Goal: Transaction & Acquisition: Obtain resource

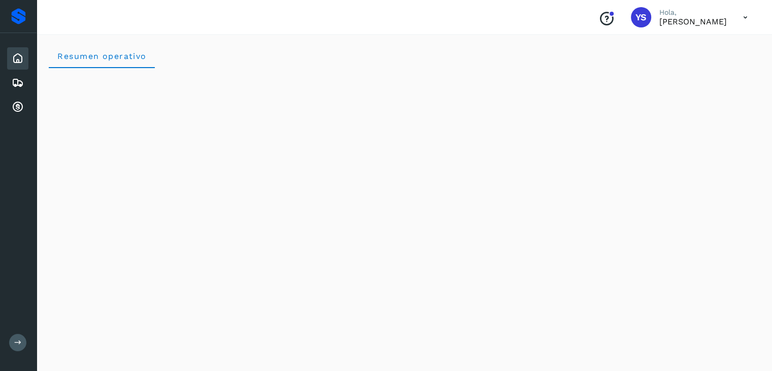
click at [13, 25] on div "Proveedores" at bounding box center [18, 16] width 37 height 33
click at [19, 91] on div "Embarques" at bounding box center [17, 83] width 21 height 22
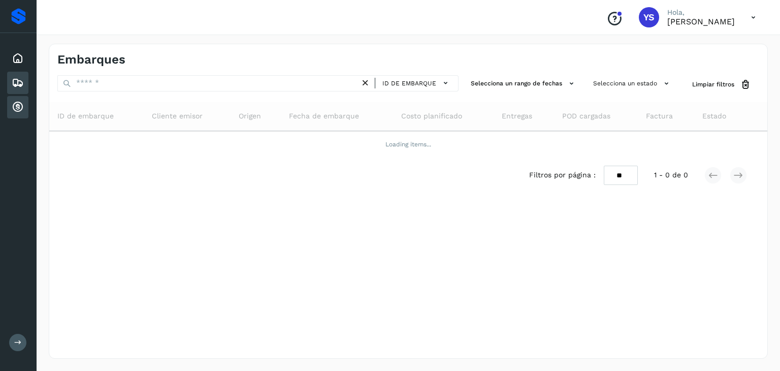
click at [15, 106] on icon at bounding box center [18, 107] width 12 height 12
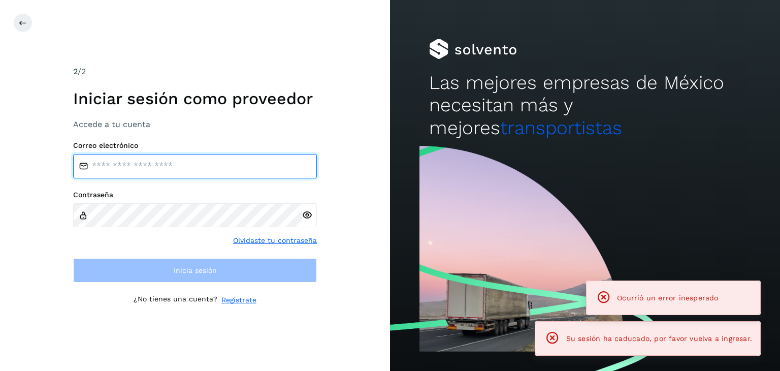
type input "**********"
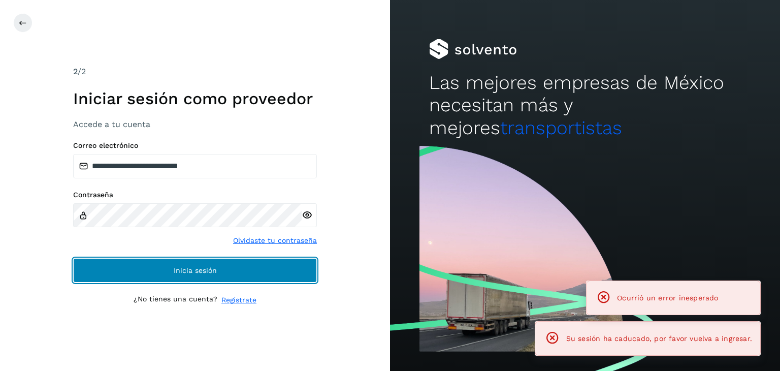
click at [285, 277] on button "Inicia sesión" at bounding box center [195, 270] width 244 height 24
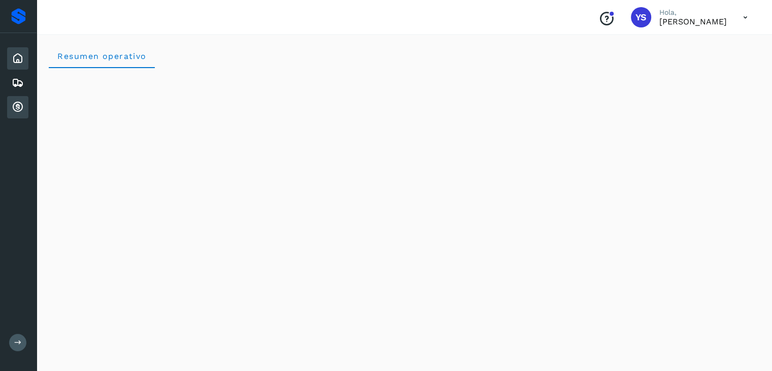
click at [18, 109] on icon at bounding box center [18, 107] width 12 height 12
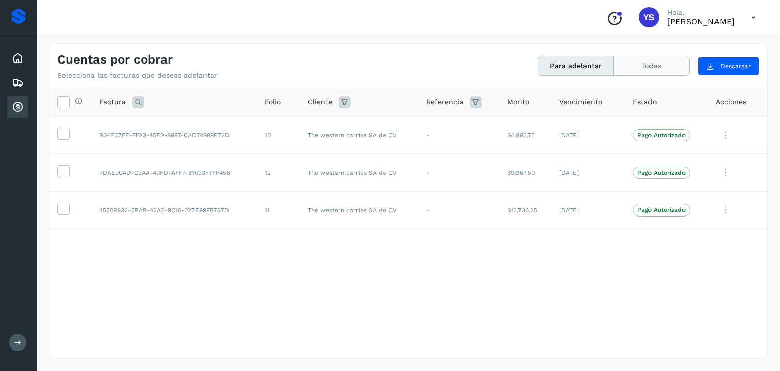
click at [654, 64] on button "Todas" at bounding box center [651, 65] width 75 height 19
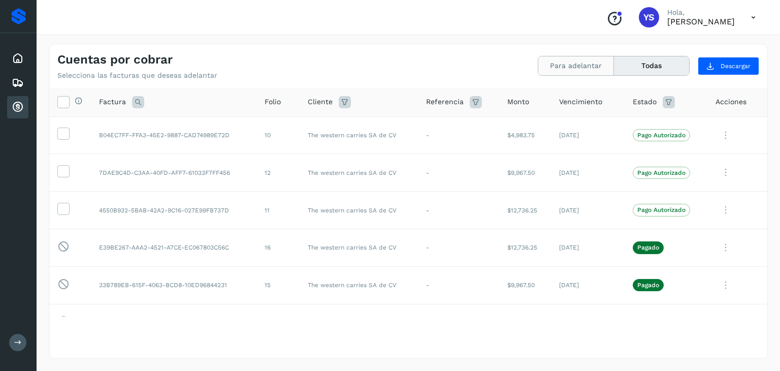
click at [585, 63] on button "Para adelantar" at bounding box center [576, 65] width 76 height 19
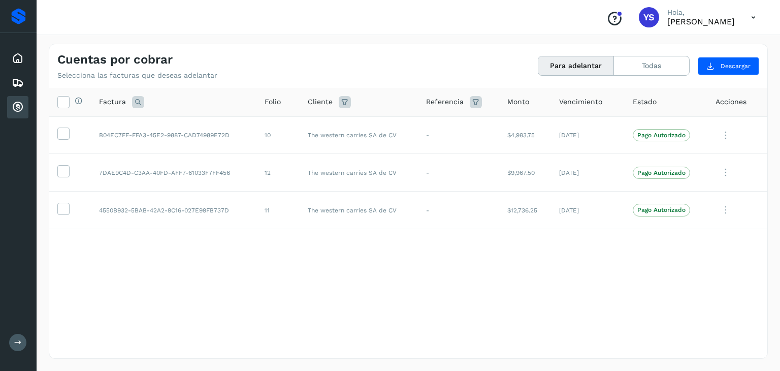
click at [277, 324] on div "Selecciona todas las facturas disponibles para adelanto Factura Folio Cliente R…" at bounding box center [408, 222] width 718 height 269
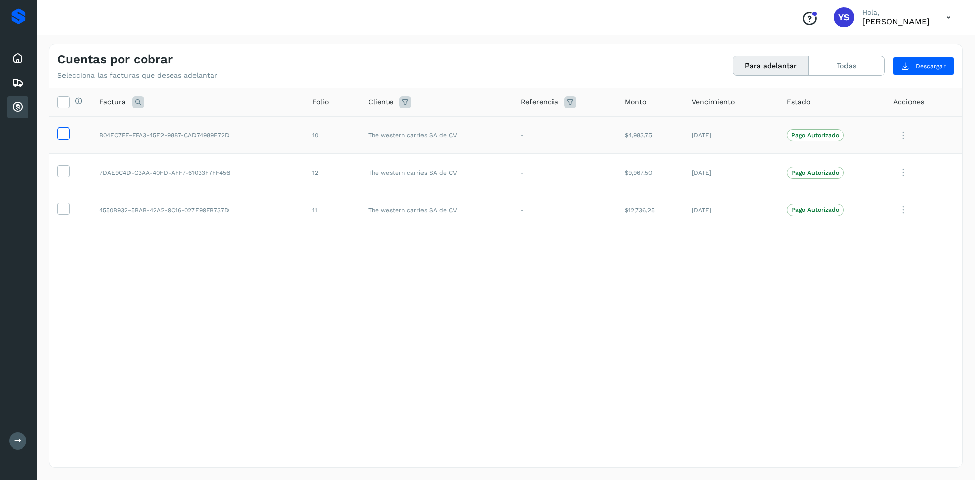
click at [69, 134] on label at bounding box center [63, 133] width 12 height 12
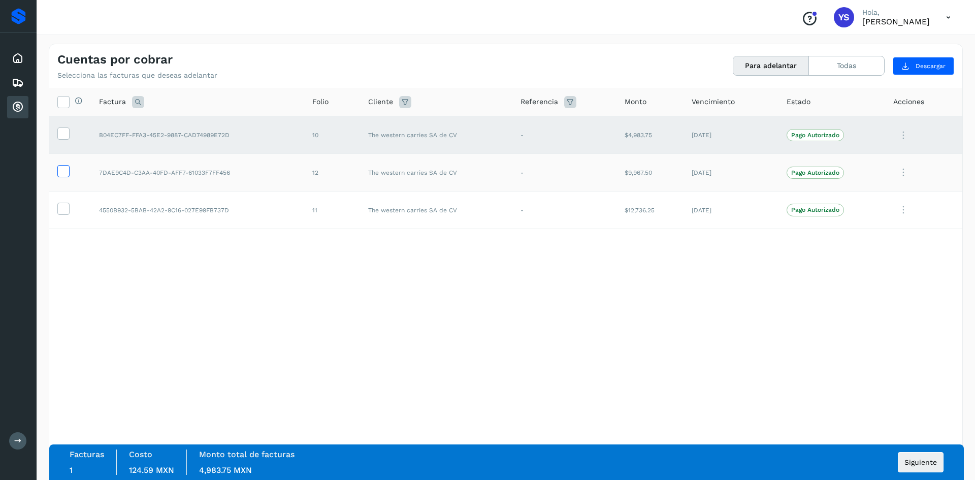
click at [68, 174] on icon at bounding box center [63, 170] width 11 height 11
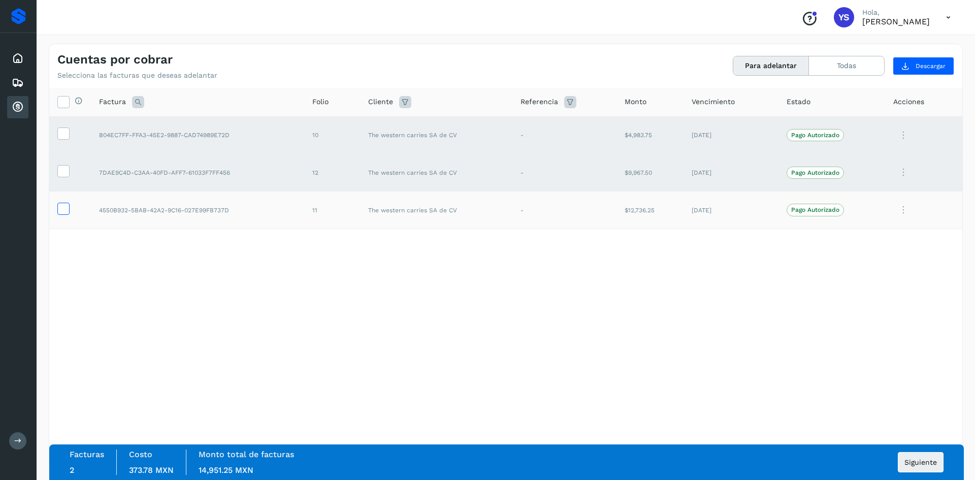
click at [65, 208] on icon at bounding box center [63, 208] width 11 height 11
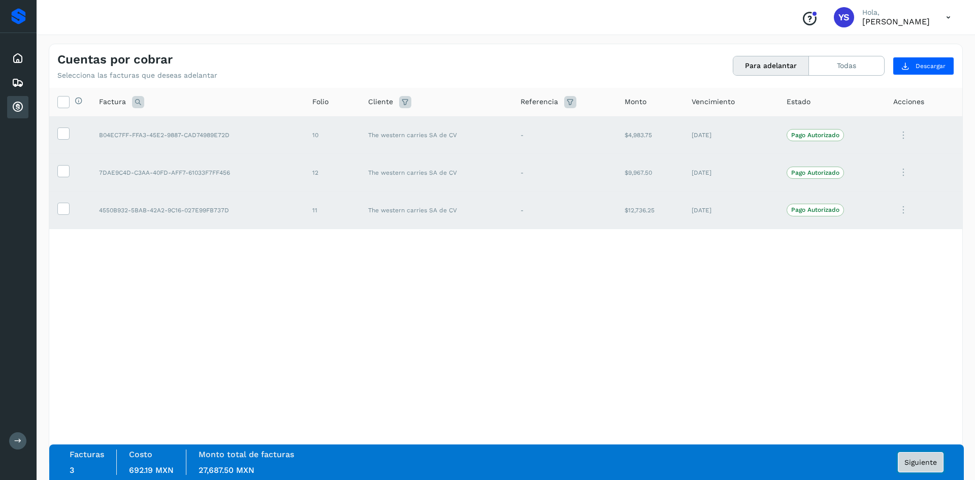
click at [772, 370] on span "Siguiente" at bounding box center [921, 462] width 33 height 7
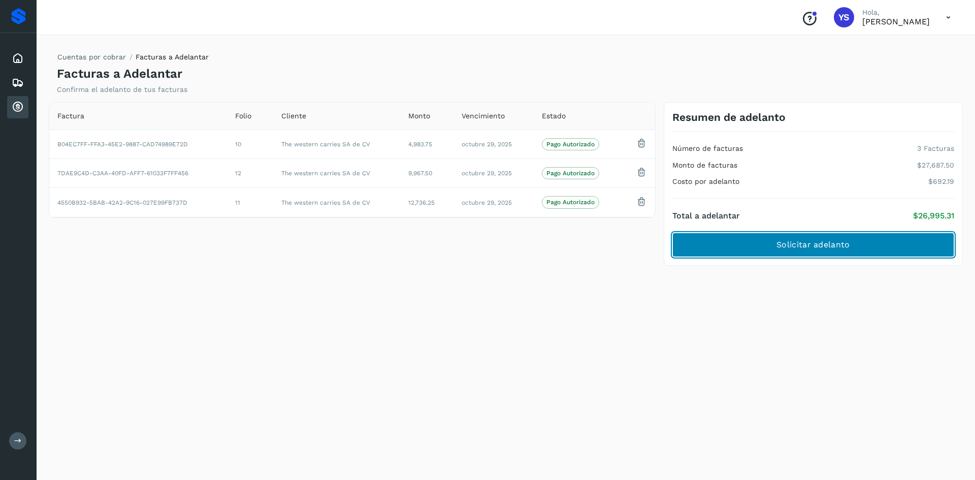
click at [772, 243] on span "Solicitar adelanto" at bounding box center [813, 244] width 73 height 11
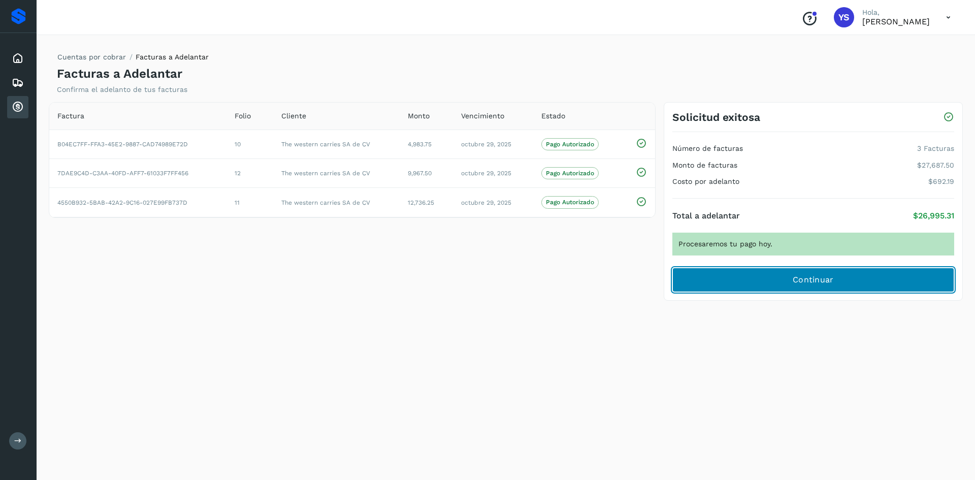
click at [753, 275] on button "Continuar" at bounding box center [813, 280] width 282 height 24
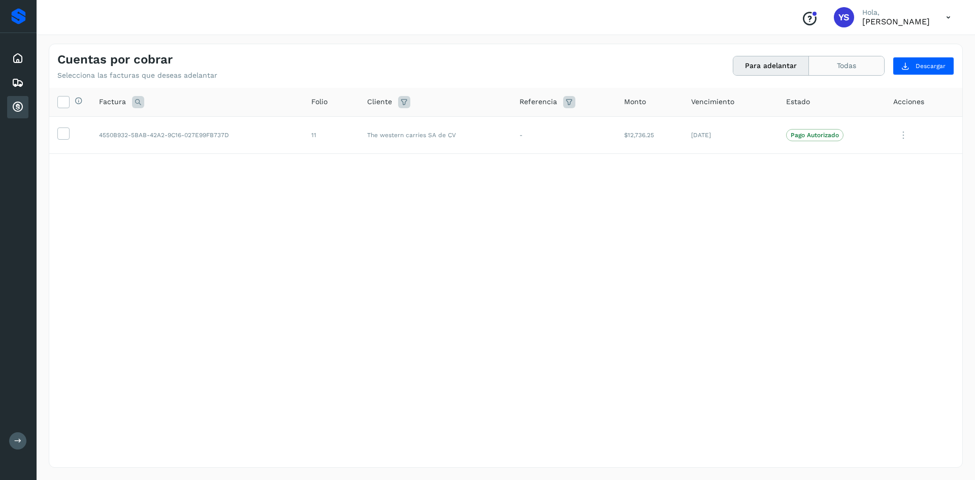
click at [772, 66] on button "Todas" at bounding box center [846, 65] width 75 height 19
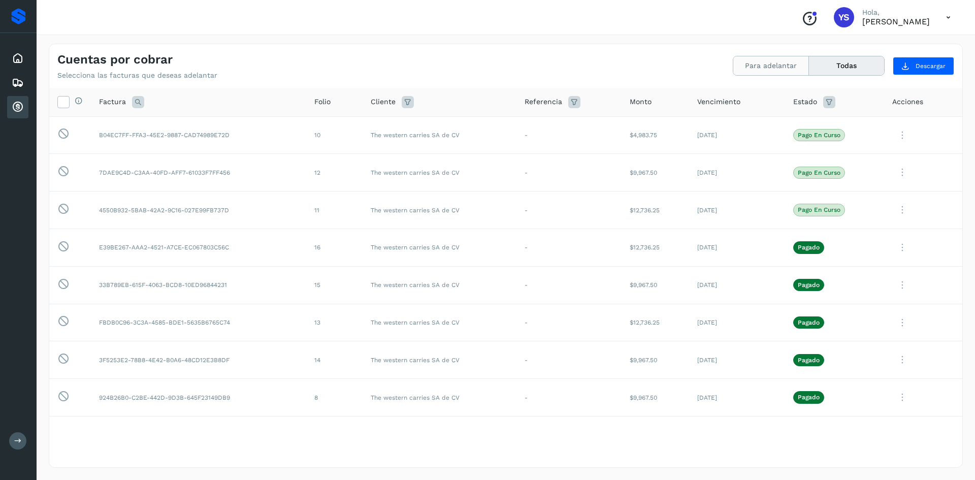
click at [772, 61] on button "Para adelantar" at bounding box center [771, 65] width 76 height 19
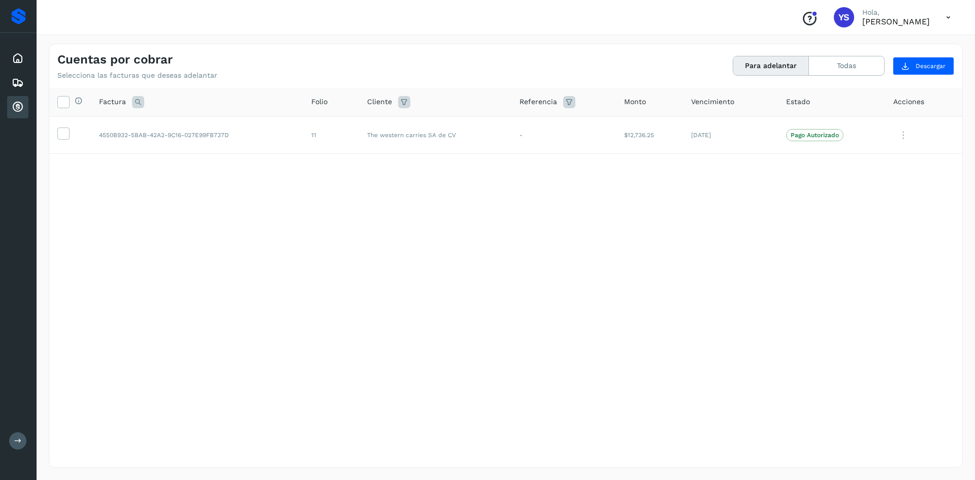
click at [474, 292] on div "Selecciona todas las facturas disponibles para adelanto Factura Folio Cliente R…" at bounding box center [505, 257] width 913 height 338
click at [772, 56] on button "Todas" at bounding box center [846, 65] width 75 height 19
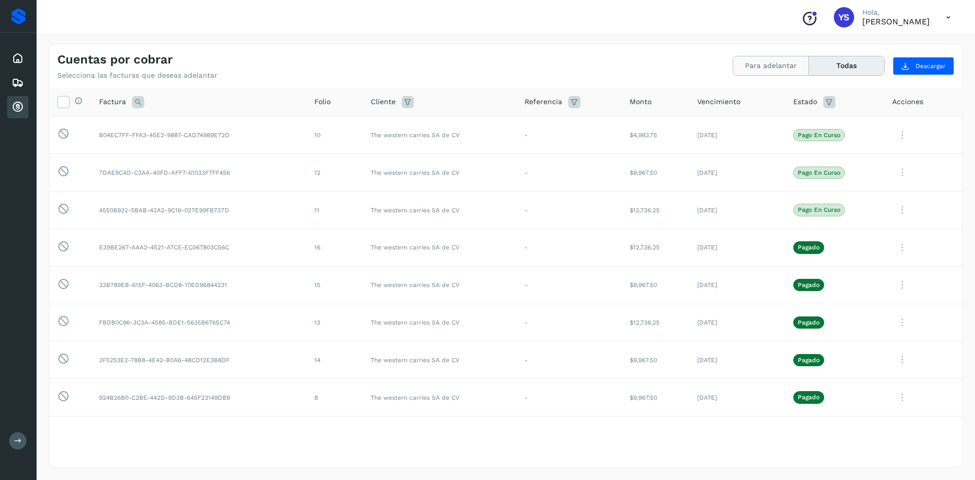
click at [734, 62] on button "Para adelantar" at bounding box center [771, 65] width 76 height 19
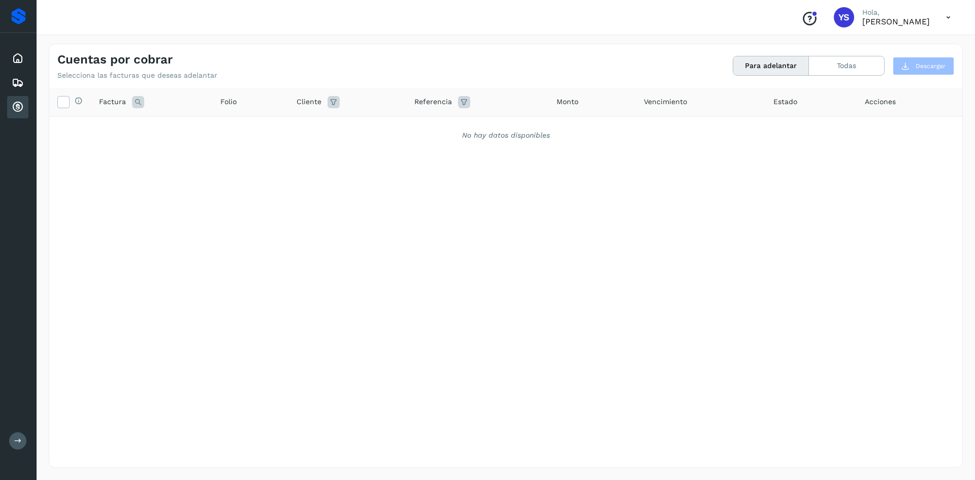
click at [705, 268] on div "Selecciona todas las facturas disponibles para adelanto Factura Folio Cliente R…" at bounding box center [505, 257] width 913 height 338
click at [772, 69] on button "Todas" at bounding box center [846, 65] width 75 height 19
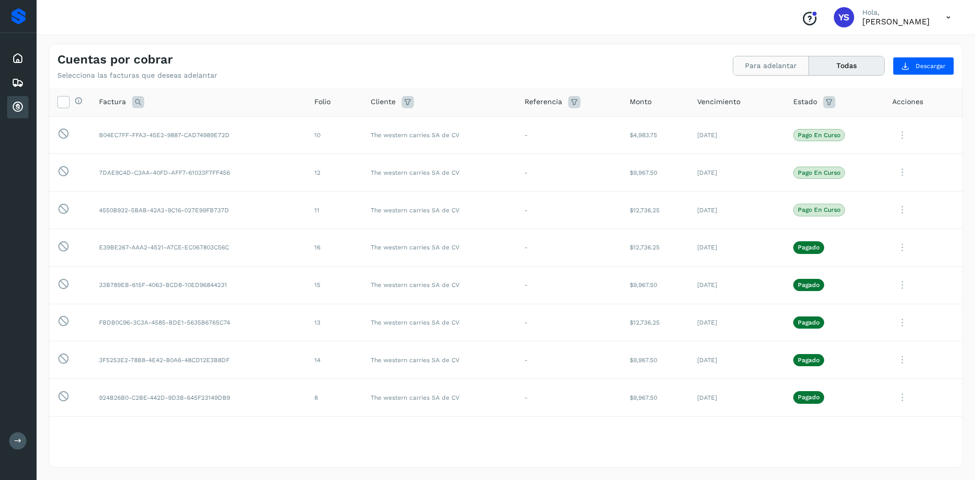
click at [772, 58] on button "Para adelantar" at bounding box center [771, 65] width 76 height 19
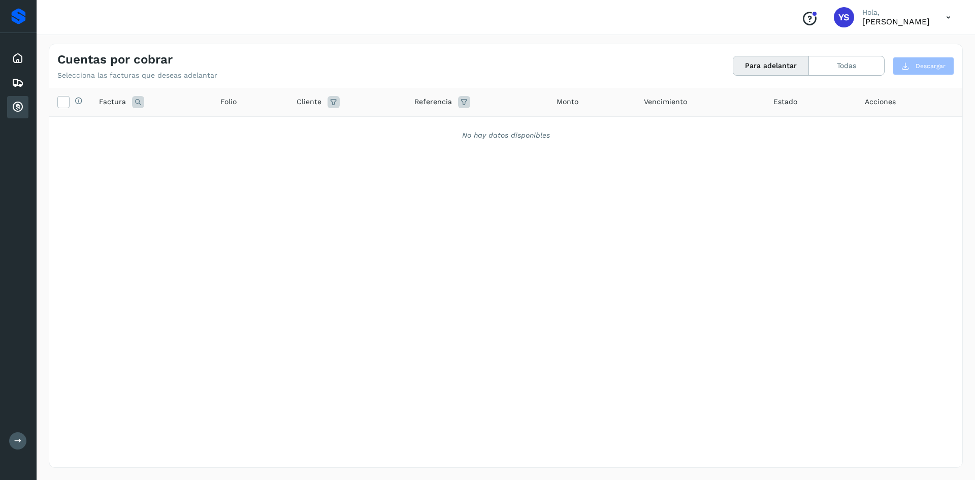
click at [620, 370] on div "Selecciona todas las facturas disponibles para adelanto Factura Folio Cliente R…" at bounding box center [505, 257] width 913 height 338
drag, startPoint x: 634, startPoint y: 284, endPoint x: 617, endPoint y: 279, distance: 18.0
click at [635, 284] on div "Selecciona todas las facturas disponibles para adelanto Factura Folio Cliente R…" at bounding box center [505, 257] width 913 height 338
click at [22, 53] on icon at bounding box center [18, 58] width 12 height 12
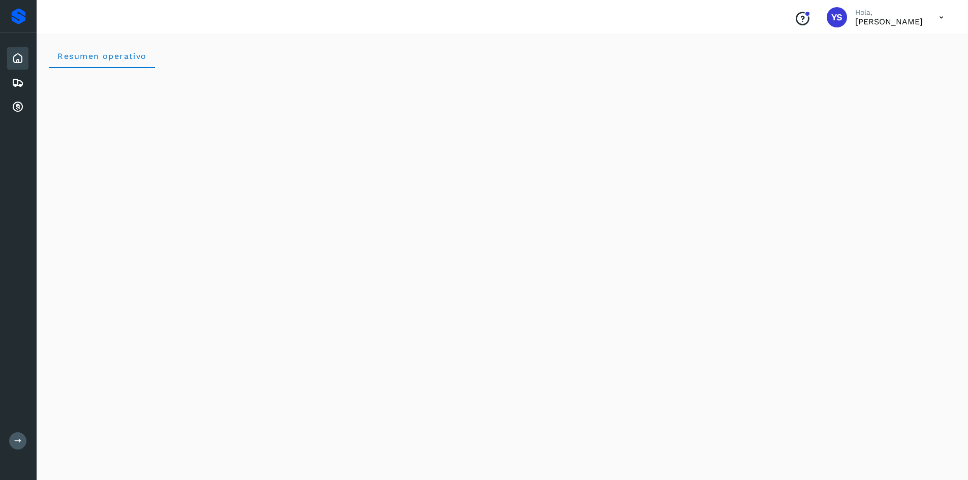
click at [16, 94] on div "Inicio Embarques Cuentas por cobrar" at bounding box center [18, 83] width 37 height 100
click at [15, 108] on icon at bounding box center [18, 107] width 12 height 12
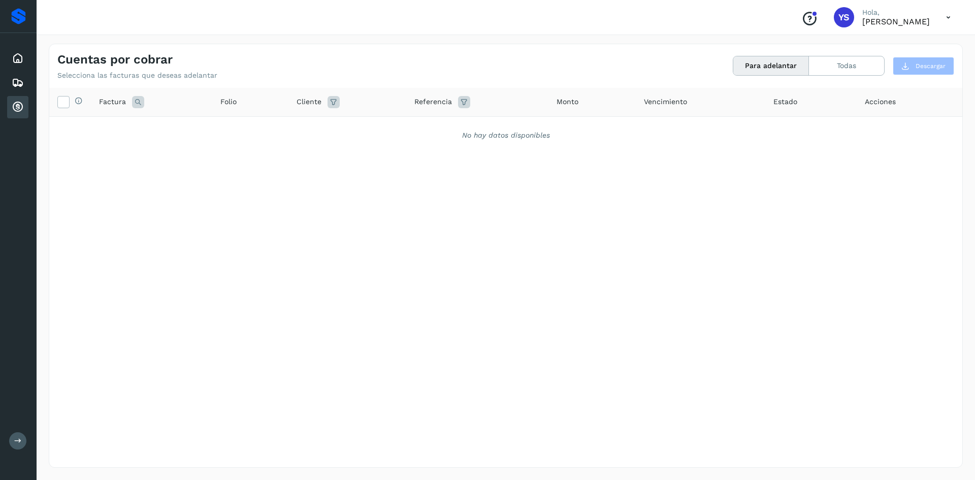
click at [344, 370] on div "Selecciona todas las facturas disponibles para adelanto Factura Folio Cliente R…" at bounding box center [505, 277] width 913 height 378
click at [772, 68] on button "Todas" at bounding box center [846, 65] width 75 height 19
